Goal: Contribute content: Contribute content

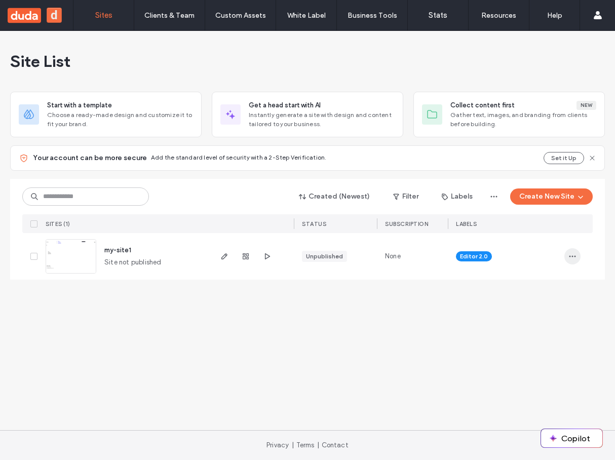
click at [574, 256] on icon "button" at bounding box center [572, 256] width 8 height 8
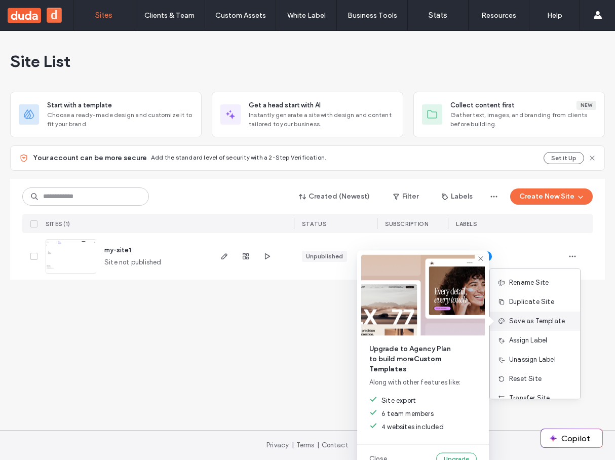
click at [527, 323] on div "Save as Template" at bounding box center [531, 321] width 67 height 10
click at [533, 322] on div "Save as Template" at bounding box center [531, 321] width 67 height 10
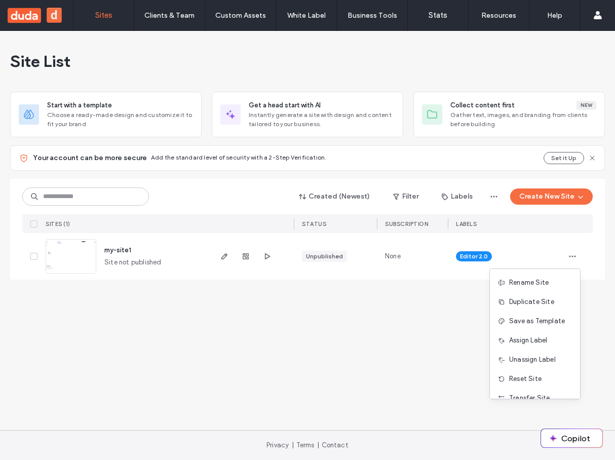
click at [407, 321] on div "Site List Start with a template Choose a ready-made design and customize it to …" at bounding box center [307, 230] width 615 height 399
click at [568, 253] on icon "button" at bounding box center [572, 256] width 8 height 8
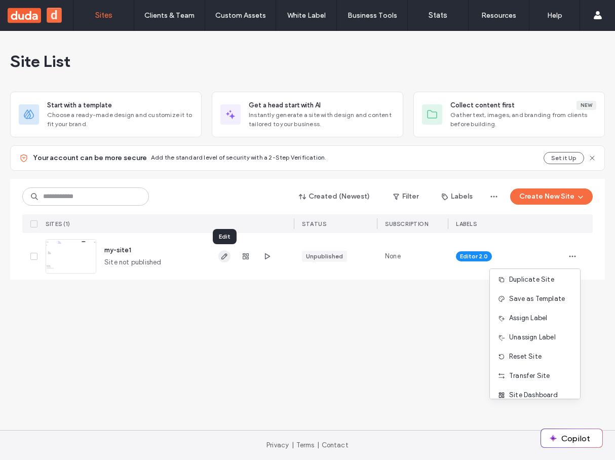
click at [224, 252] on icon "button" at bounding box center [224, 256] width 8 height 8
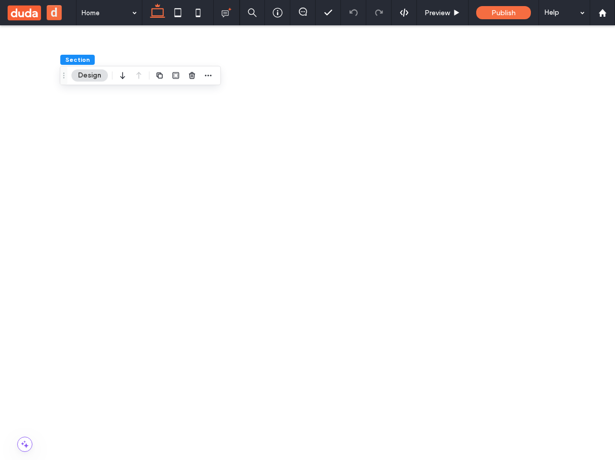
scroll to position [5, 0]
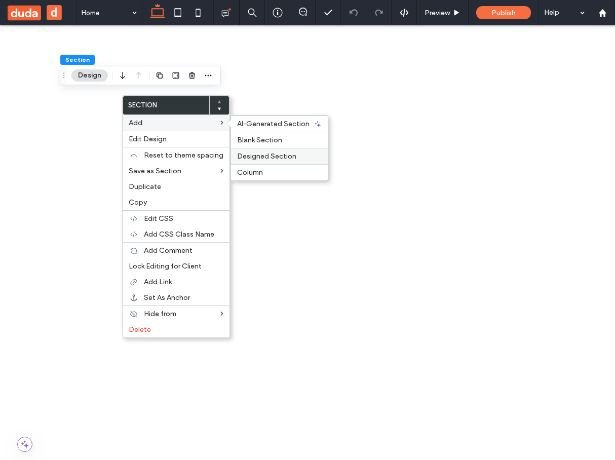
click at [256, 153] on span "Designed Section" at bounding box center [266, 156] width 59 height 9
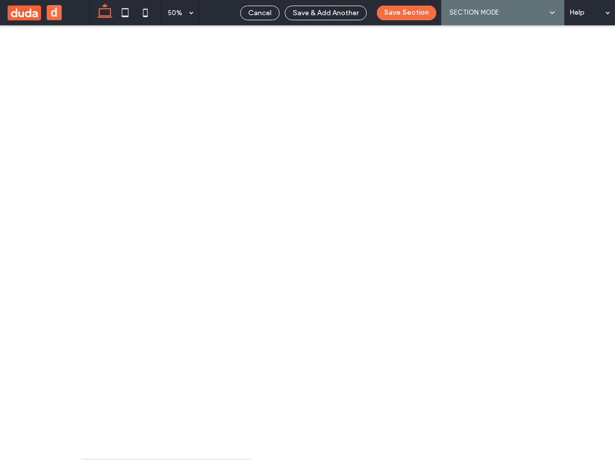
scroll to position [22, 0]
click at [354, 14] on span "Save & Add Another" at bounding box center [326, 13] width 66 height 9
click at [340, 14] on span "Save & Add Another" at bounding box center [326, 13] width 66 height 9
click at [309, 14] on span "Save & Add Another" at bounding box center [326, 13] width 66 height 9
click at [303, 13] on span "Save & Add Another" at bounding box center [326, 13] width 66 height 9
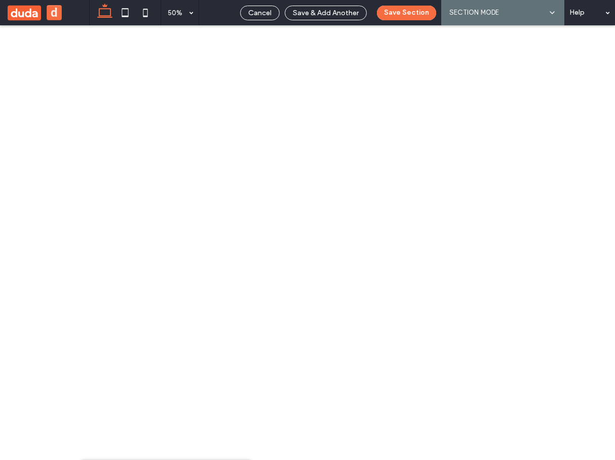
click at [548, 15] on icon at bounding box center [552, 13] width 8 height 8
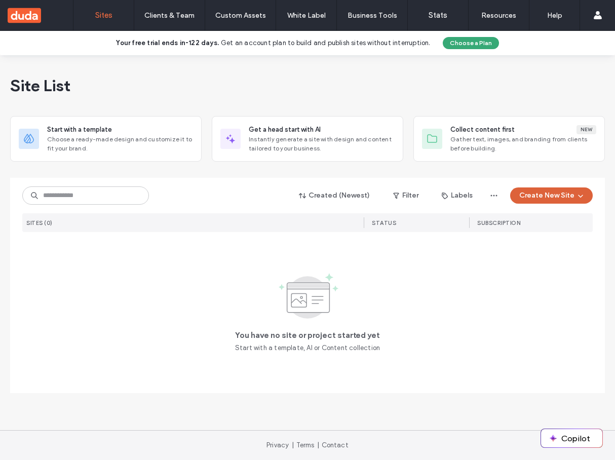
click at [540, 189] on button "Create New Site" at bounding box center [551, 195] width 83 height 16
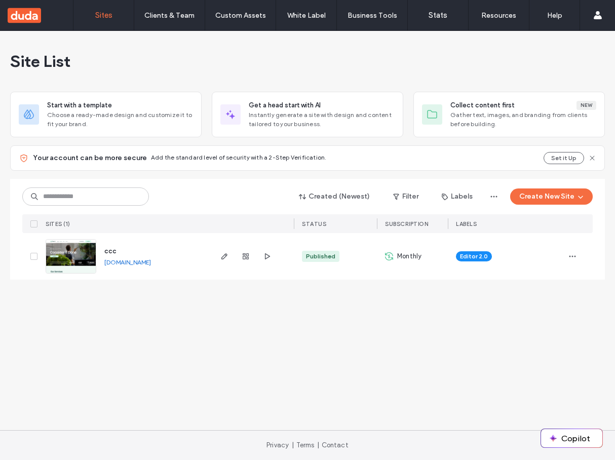
click at [231, 259] on div at bounding box center [245, 256] width 55 height 47
click at [226, 258] on icon "button" at bounding box center [224, 256] width 8 height 8
click at [244, 66] on label "Custom Sections" at bounding box center [240, 63] width 54 height 8
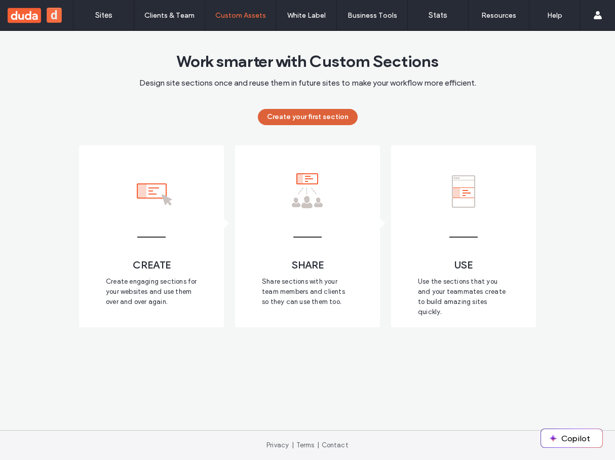
click at [293, 123] on button "Create your first section" at bounding box center [308, 117] width 100 height 16
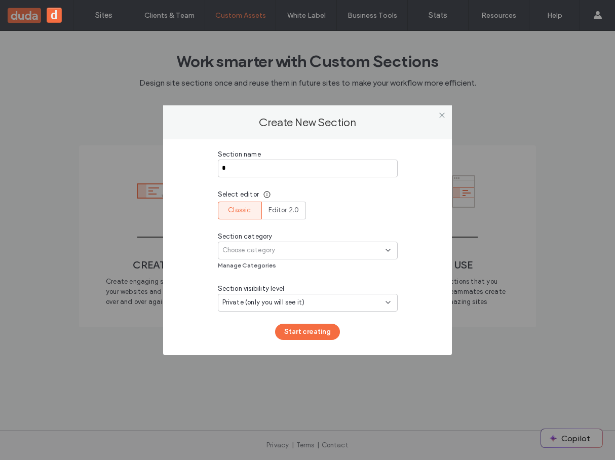
type input "*"
click at [294, 246] on div "Choose category" at bounding box center [303, 250] width 163 height 10
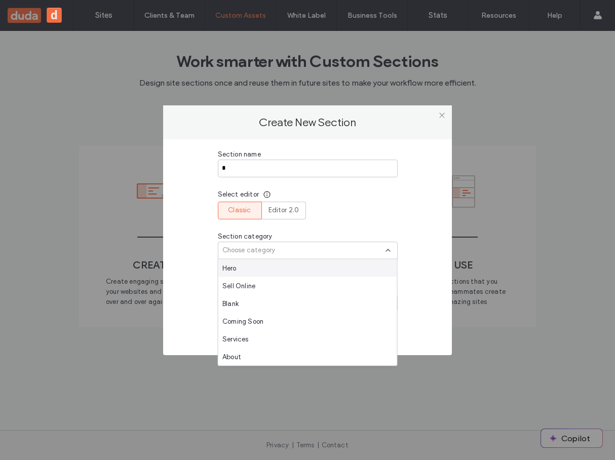
click at [282, 264] on div "Hero" at bounding box center [307, 268] width 179 height 18
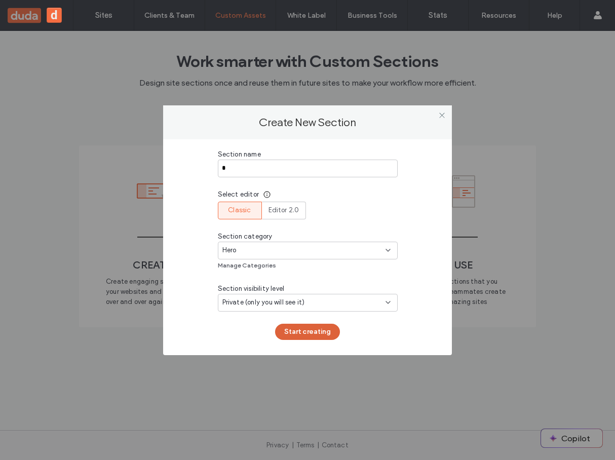
click at [312, 329] on button "Start creating" at bounding box center [307, 332] width 65 height 16
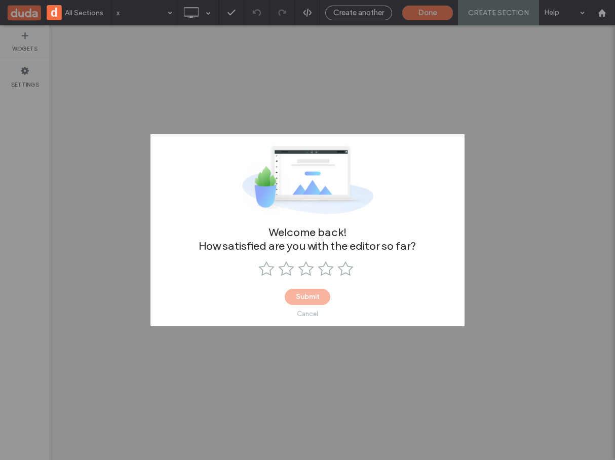
click at [315, 315] on div "Cancel" at bounding box center [307, 314] width 21 height 8
